Goal: Task Accomplishment & Management: Complete application form

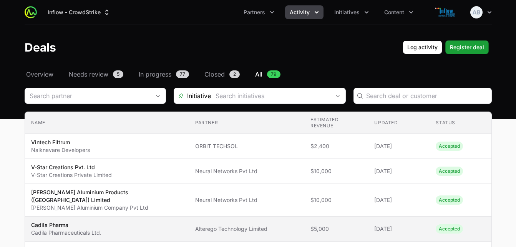
click at [229, 216] on td "Partner Alterego Technology Limited" at bounding box center [246, 228] width 115 height 25
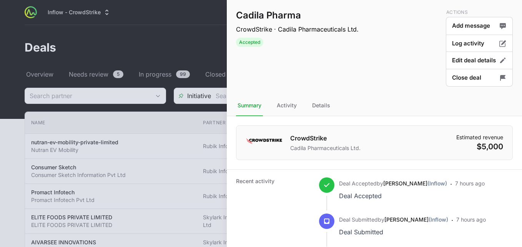
click at [210, 52] on div at bounding box center [261, 123] width 522 height 247
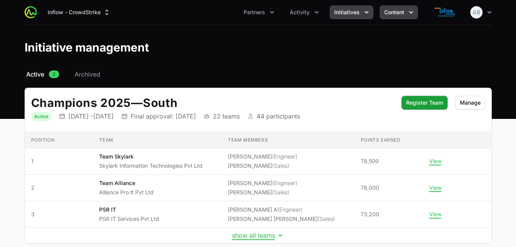
click at [395, 10] on span "Content" at bounding box center [394, 12] width 20 height 8
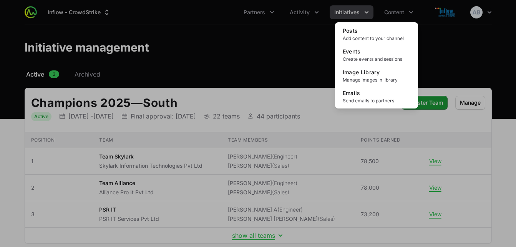
click at [349, 8] on div "Content menu" at bounding box center [258, 123] width 516 height 247
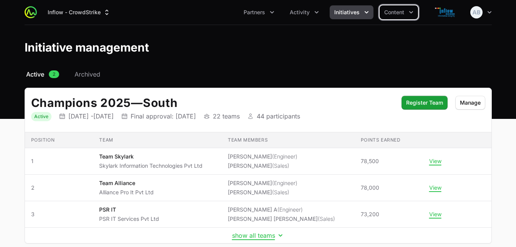
click at [349, 8] on button "Initiatives" at bounding box center [352, 12] width 44 height 14
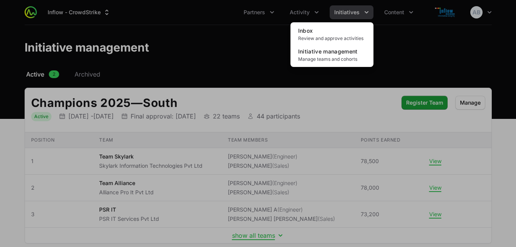
click at [308, 11] on div "Initiatives menu" at bounding box center [258, 123] width 516 height 247
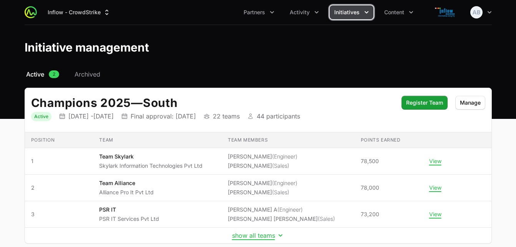
click at [308, 11] on span "Activity" at bounding box center [300, 12] width 20 height 8
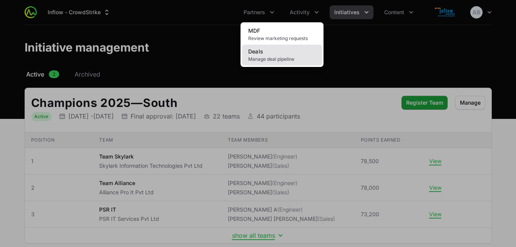
click at [276, 53] on link "Deals Manage deal pipeline" at bounding box center [282, 55] width 80 height 21
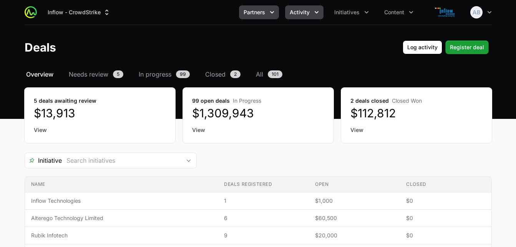
click at [258, 11] on span "Partners" at bounding box center [255, 12] width 22 height 8
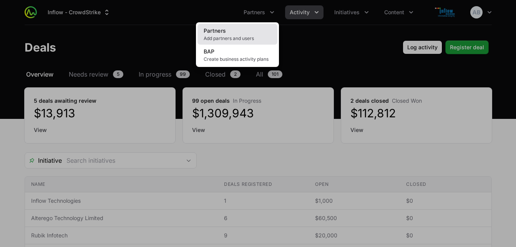
click at [219, 37] on span "Add partners and users" at bounding box center [238, 38] width 68 height 6
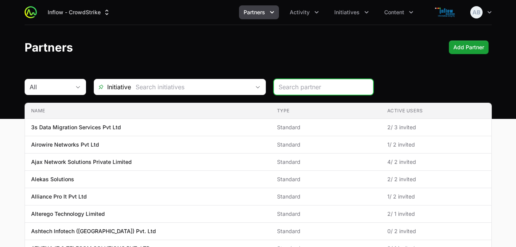
click at [254, 14] on span "Partners" at bounding box center [255, 12] width 22 height 8
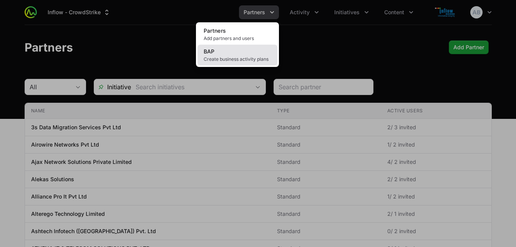
click at [223, 56] on span "Create business activity plans" at bounding box center [238, 59] width 68 height 6
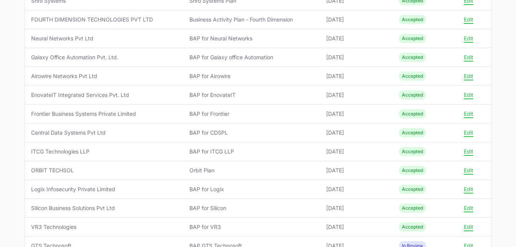
scroll to position [388, 0]
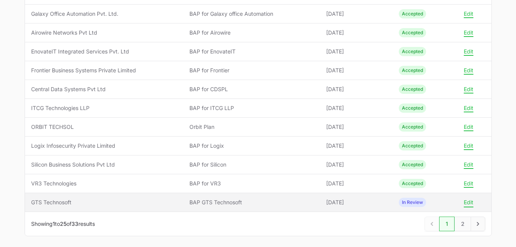
click at [468, 201] on button "Edit" at bounding box center [469, 202] width 10 height 7
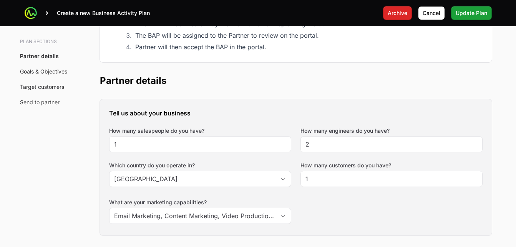
scroll to position [184, 0]
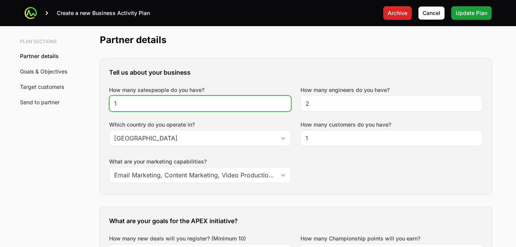
click at [150, 104] on input "1" at bounding box center [200, 103] width 172 height 9
type input "4"
type input "2"
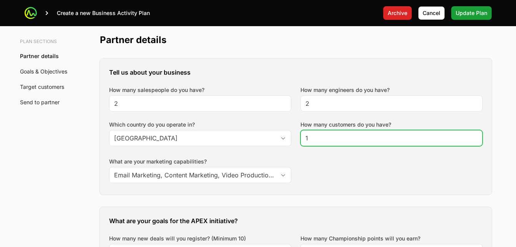
click at [475, 139] on input "1" at bounding box center [392, 137] width 172 height 9
click at [475, 135] on input "2" at bounding box center [392, 137] width 172 height 9
click at [475, 135] on input "6" at bounding box center [392, 137] width 172 height 9
click at [475, 135] on input "7" at bounding box center [392, 137] width 172 height 9
click at [475, 135] on input "8" at bounding box center [392, 137] width 172 height 9
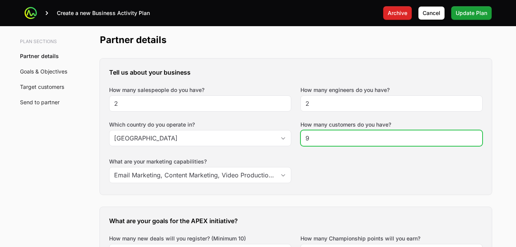
click at [475, 135] on input "9" at bounding box center [392, 137] width 172 height 9
click at [475, 135] on input "10" at bounding box center [392, 137] width 172 height 9
click at [475, 135] on input "11" at bounding box center [392, 137] width 172 height 9
click at [475, 135] on input "12" at bounding box center [392, 137] width 172 height 9
click at [475, 135] on input "68" at bounding box center [392, 137] width 172 height 9
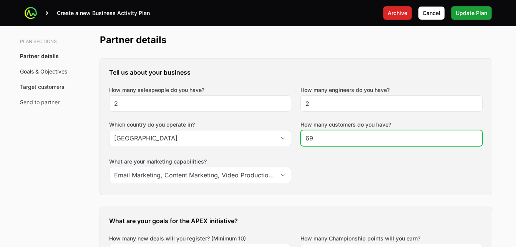
click at [475, 135] on input "69" at bounding box center [392, 137] width 172 height 9
click at [475, 135] on input "70" at bounding box center [392, 137] width 172 height 9
click at [475, 135] on input "71" at bounding box center [392, 137] width 172 height 9
click at [475, 135] on input "72" at bounding box center [392, 137] width 172 height 9
click at [475, 135] on input "187" at bounding box center [392, 137] width 172 height 9
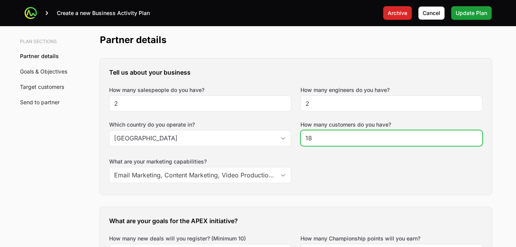
type input "1"
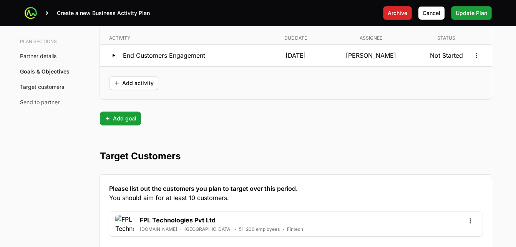
scroll to position [1652, 0]
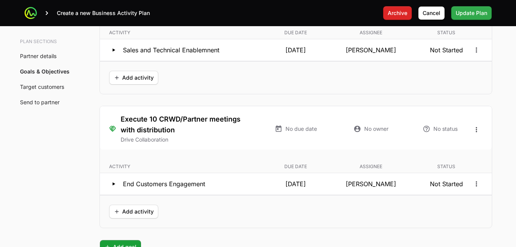
type input "400"
click at [469, 14] on span "Update Plan" at bounding box center [472, 12] width 32 height 9
